Goal: Communication & Community: Share content

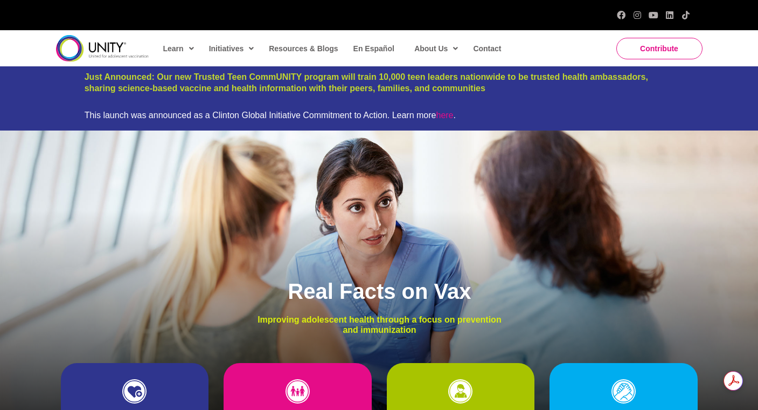
click at [650, 51] on span "Contribute" at bounding box center [659, 48] width 38 height 9
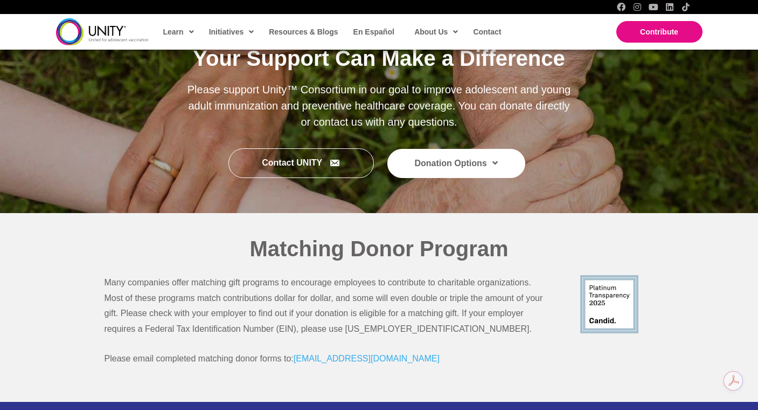
scroll to position [185, 0]
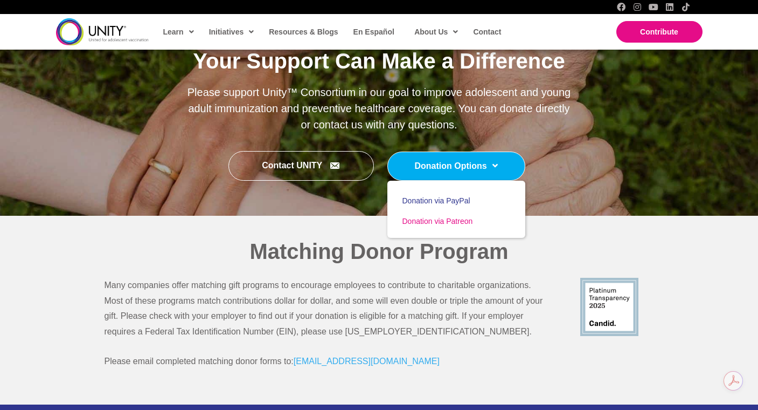
click at [443, 224] on span "Donation via Patreon" at bounding box center [438, 221] width 71 height 9
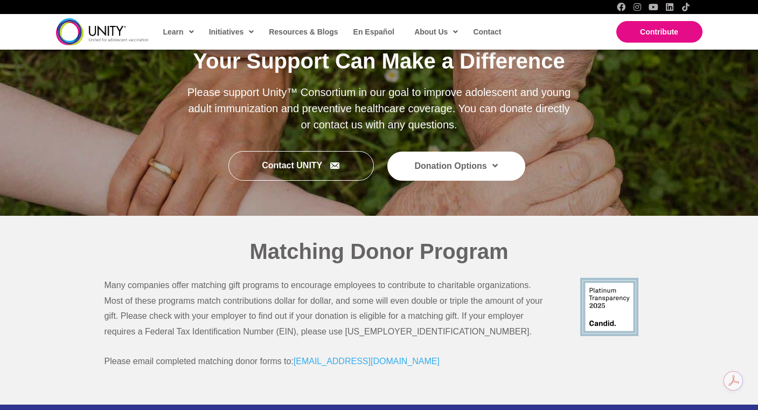
click at [54, 296] on div "Your Support Can Make a Difference Please support Unity™ Consortium in our goal…" at bounding box center [379, 175] width 758 height 459
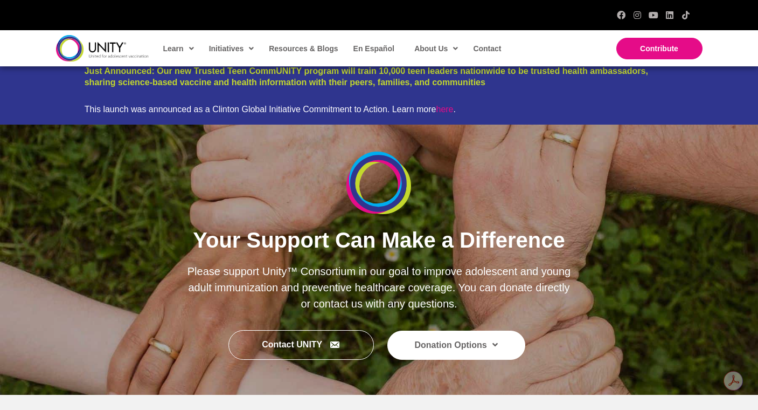
scroll to position [0, 0]
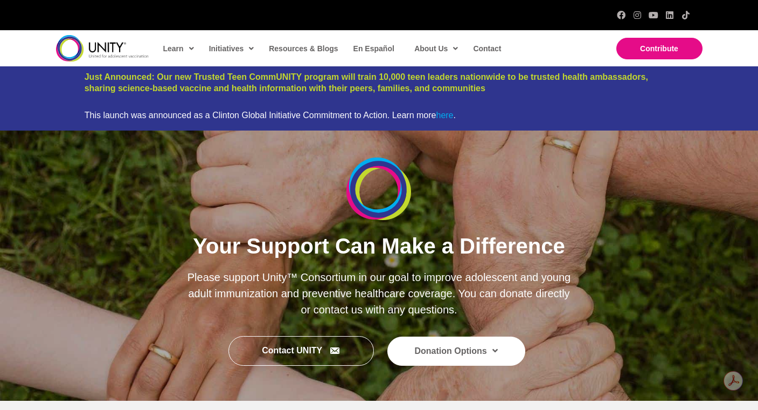
click at [448, 117] on link "here" at bounding box center [444, 114] width 17 height 9
